Goal: Task Accomplishment & Management: Use online tool/utility

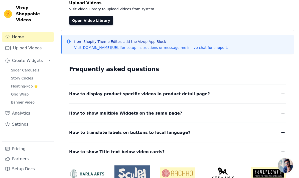
scroll to position [36, 0]
click at [47, 43] on link "Upload Videos" at bounding box center [28, 48] width 52 height 10
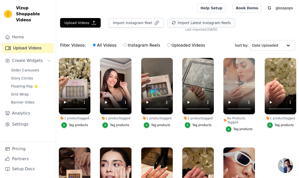
click at [187, 22] on button "Import Latest Instagram Reels" at bounding box center [201, 23] width 68 height 10
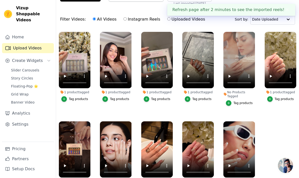
scroll to position [18, 0]
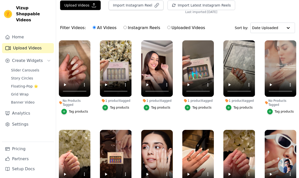
click at [77, 112] on div "Tag products" at bounding box center [78, 111] width 19 height 4
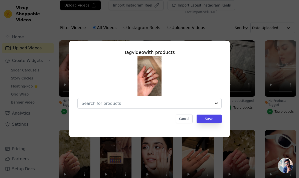
scroll to position [0, 0]
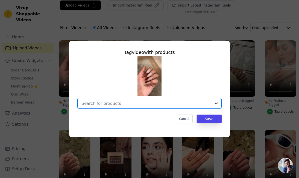
click at [102, 106] on input "No Products Tagged Tag video with products Option undefined, selected. Select i…" at bounding box center [147, 103] width 130 height 5
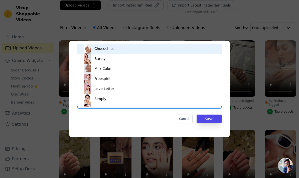
type input "white"
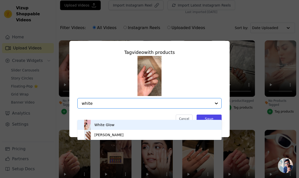
click at [113, 125] on div "White Glow" at bounding box center [104, 124] width 20 height 5
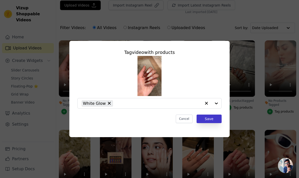
click at [207, 123] on button "Save" at bounding box center [208, 118] width 25 height 9
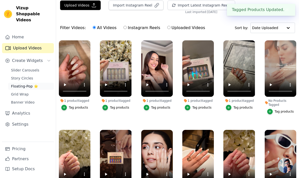
click at [31, 68] on span "Slider Carousels" at bounding box center [25, 70] width 28 height 5
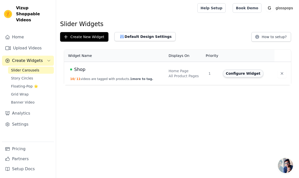
click at [245, 74] on button "Configure Widget" at bounding box center [243, 73] width 41 height 8
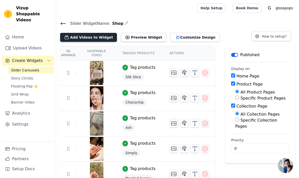
click at [100, 37] on button "Add Videos to Widget" at bounding box center [88, 37] width 57 height 9
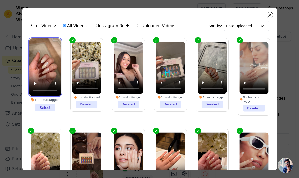
click at [39, 73] on video at bounding box center [45, 66] width 32 height 57
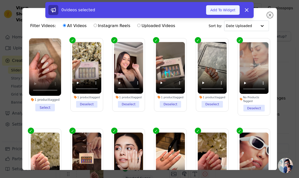
click at [228, 11] on button "Add To Widget" at bounding box center [223, 10] width 34 height 10
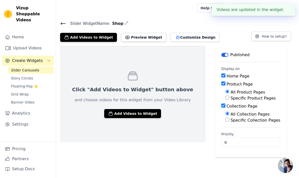
click at [197, 93] on div "Click "Add Videos to Widget" button above and choose videos for this widget fro…" at bounding box center [177, 101] width 243 height 111
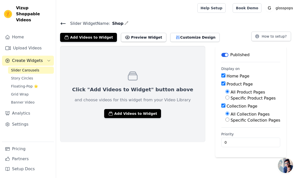
click at [60, 23] on div "Slider Widget Name: Shop Add Videos to Widget Preview Widget Customize Design H…" at bounding box center [177, 31] width 243 height 22
click at [61, 25] on icon at bounding box center [63, 24] width 6 height 6
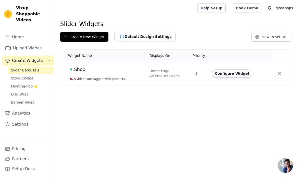
click at [225, 75] on button "Configure Widget" at bounding box center [232, 73] width 41 height 8
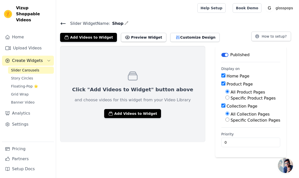
click at [190, 72] on div "Click "Add Videos to Widget" button above and choose videos for this widget fro…" at bounding box center [177, 101] width 243 height 111
click at [175, 36] on button "Customize Design" at bounding box center [194, 37] width 49 height 9
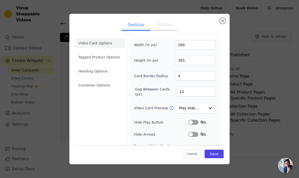
click at [222, 24] on button "Close modal" at bounding box center [222, 21] width 6 height 6
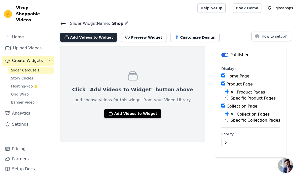
click at [104, 38] on button "Add Videos to Widget" at bounding box center [88, 37] width 57 height 9
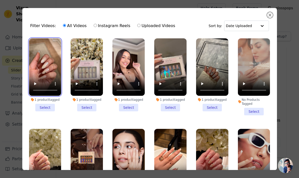
click at [56, 81] on video at bounding box center [45, 66] width 32 height 57
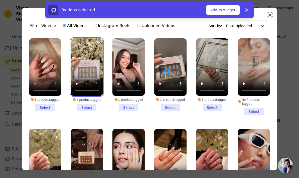
click at [86, 88] on video at bounding box center [87, 66] width 32 height 57
click at [88, 77] on video at bounding box center [87, 66] width 32 height 57
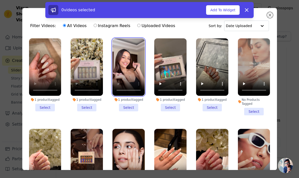
click at [129, 78] on video at bounding box center [128, 66] width 32 height 57
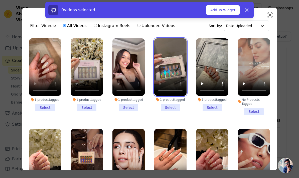
click at [176, 77] on video at bounding box center [170, 66] width 32 height 57
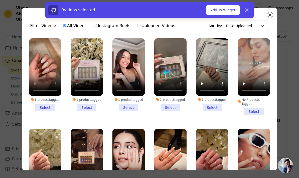
click at [48, 109] on li "1 product tagged Select" at bounding box center [45, 74] width 32 height 73
click at [0, 0] on input "1 product tagged Select" at bounding box center [0, 0] width 0 height 0
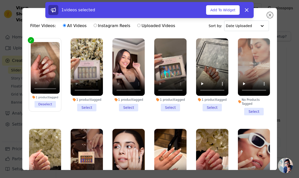
click at [85, 108] on li "1 product tagged Select" at bounding box center [87, 74] width 32 height 73
click at [0, 0] on input "1 product tagged Select" at bounding box center [0, 0] width 0 height 0
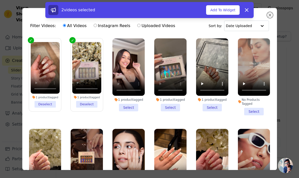
click at [128, 110] on li "1 product tagged Select" at bounding box center [128, 74] width 32 height 73
click at [0, 0] on input "1 product tagged Select" at bounding box center [0, 0] width 0 height 0
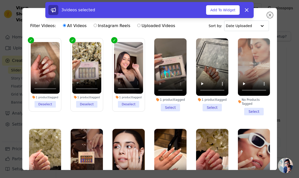
click at [175, 106] on li "1 product tagged Select" at bounding box center [170, 74] width 32 height 73
click at [0, 0] on input "1 product tagged Select" at bounding box center [0, 0] width 0 height 0
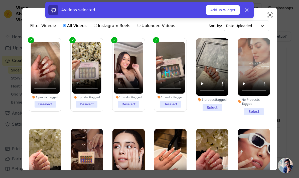
click at [211, 109] on li "1 product tagged Select" at bounding box center [212, 74] width 32 height 73
click at [0, 0] on input "1 product tagged Select" at bounding box center [0, 0] width 0 height 0
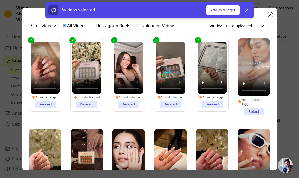
click at [255, 109] on li "No Products Tagged Select" at bounding box center [254, 76] width 32 height 77
click at [0, 0] on input "No Products Tagged Select" at bounding box center [0, 0] width 0 height 0
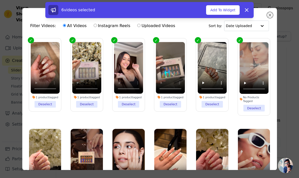
click at [254, 108] on li "No Products Tagged Deselect" at bounding box center [253, 76] width 29 height 69
click at [0, 0] on input "No Products Tagged Deselect" at bounding box center [0, 0] width 0 height 0
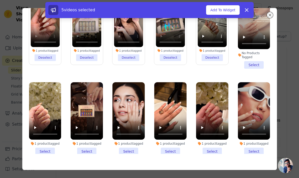
scroll to position [44, 0]
click at [45, 153] on li "1 product tagged Select" at bounding box center [45, 118] width 32 height 73
click at [0, 0] on input "1 product tagged Select" at bounding box center [0, 0] width 0 height 0
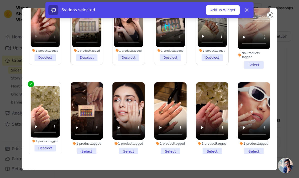
click at [86, 154] on li "1 product tagged Select" at bounding box center [87, 118] width 32 height 73
click at [0, 0] on input "1 product tagged Select" at bounding box center [0, 0] width 0 height 0
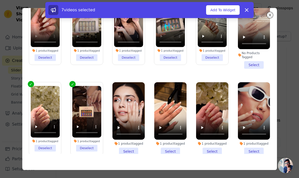
click at [129, 149] on li "1 product tagged Select" at bounding box center [128, 118] width 32 height 73
click at [0, 0] on input "1 product tagged Select" at bounding box center [0, 0] width 0 height 0
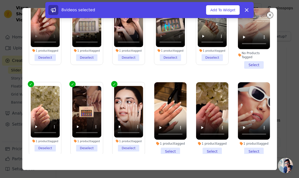
click at [175, 151] on li "1 product tagged Select" at bounding box center [170, 118] width 32 height 73
click at [0, 0] on input "1 product tagged Select" at bounding box center [0, 0] width 0 height 0
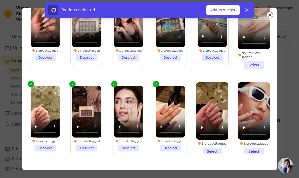
click at [215, 152] on li "1 product tagged Select" at bounding box center [212, 118] width 32 height 73
click at [0, 0] on input "1 product tagged Select" at bounding box center [0, 0] width 0 height 0
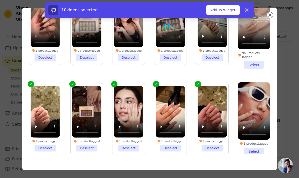
click at [253, 148] on li "1 product tagged Select" at bounding box center [254, 118] width 32 height 73
click at [0, 0] on input "1 product tagged Select" at bounding box center [0, 0] width 0 height 0
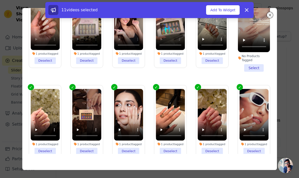
scroll to position [0, 0]
click at [222, 11] on button "Add To Widget" at bounding box center [223, 10] width 34 height 10
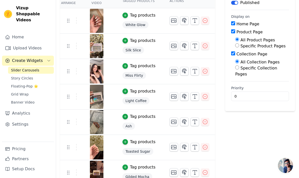
scroll to position [52, 0]
click at [259, 130] on div "Label Published Display on Home Page Product Page All Product Pages Specific Pr…" at bounding box center [260, 140] width 70 height 292
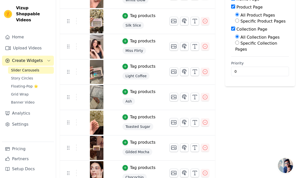
scroll to position [0, 0]
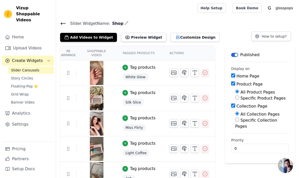
click at [63, 23] on icon at bounding box center [63, 24] width 6 height 6
